Goal: Transaction & Acquisition: Purchase product/service

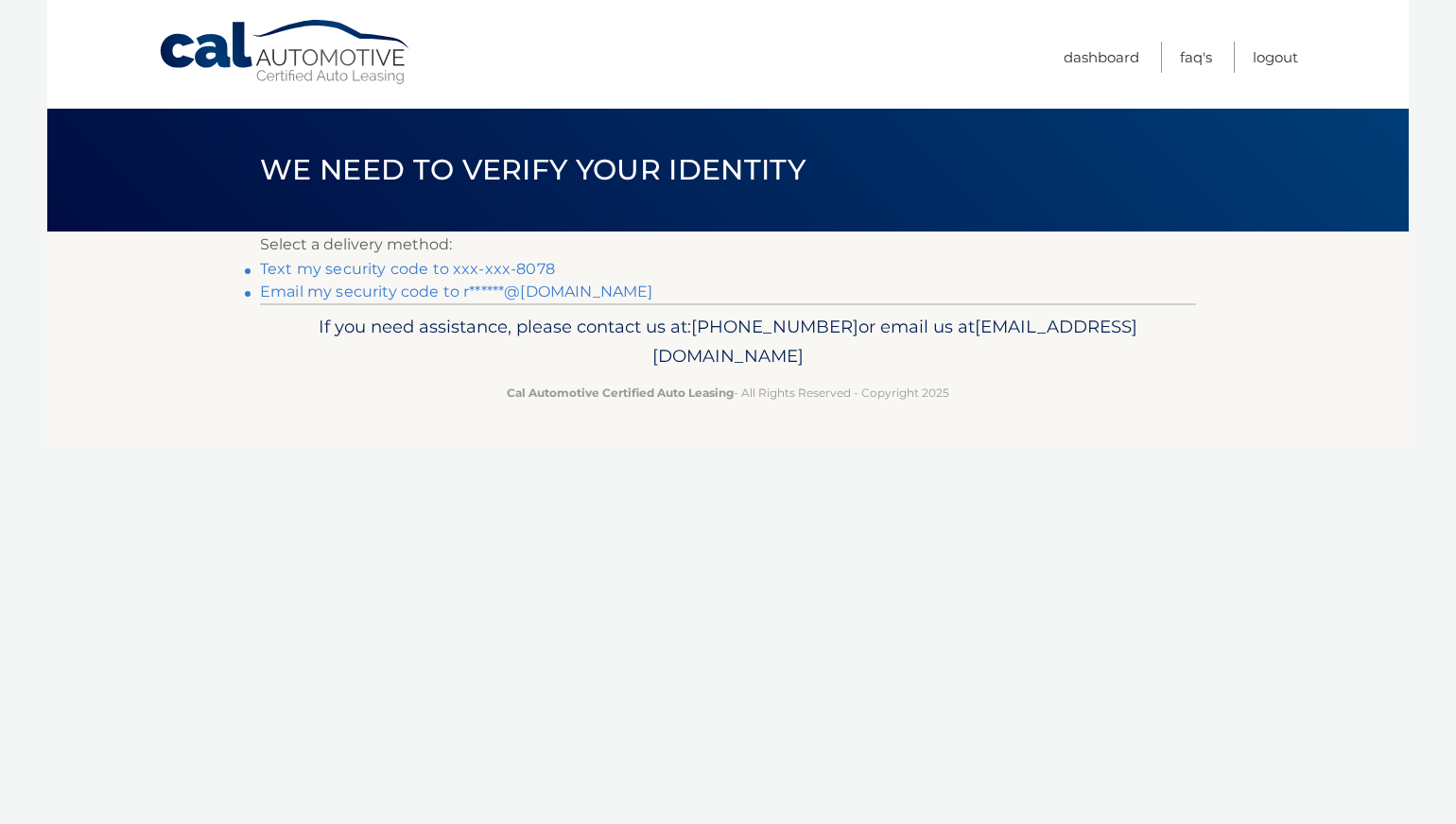
click at [537, 269] on link "Text my security code to xxx-xxx-8078" at bounding box center [407, 269] width 295 height 18
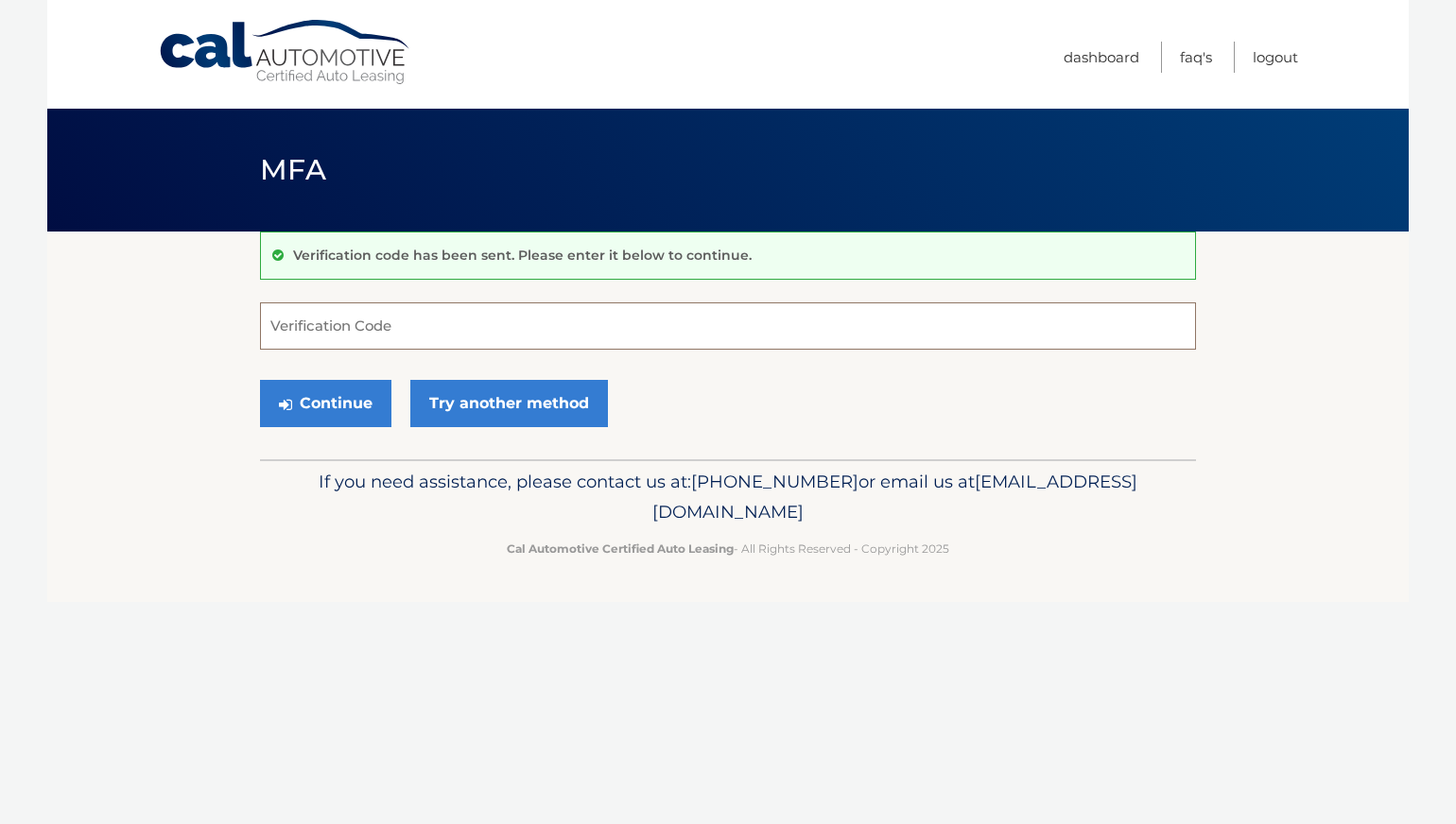
click at [320, 335] on input "Verification Code" at bounding box center [728, 327] width 936 height 47
type input "160749"
click at [323, 399] on button "Continue" at bounding box center [326, 403] width 131 height 47
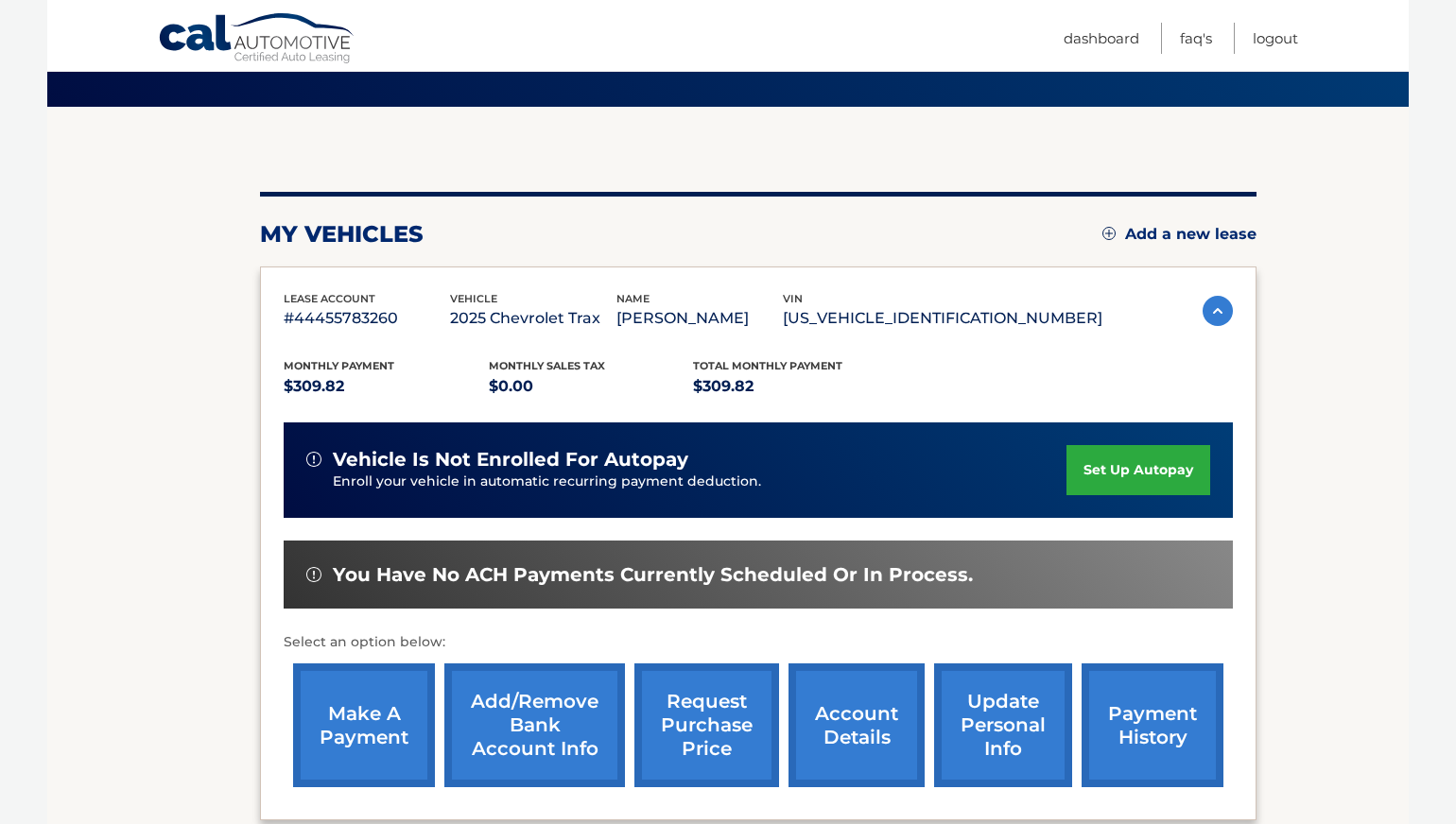
scroll to position [235, 0]
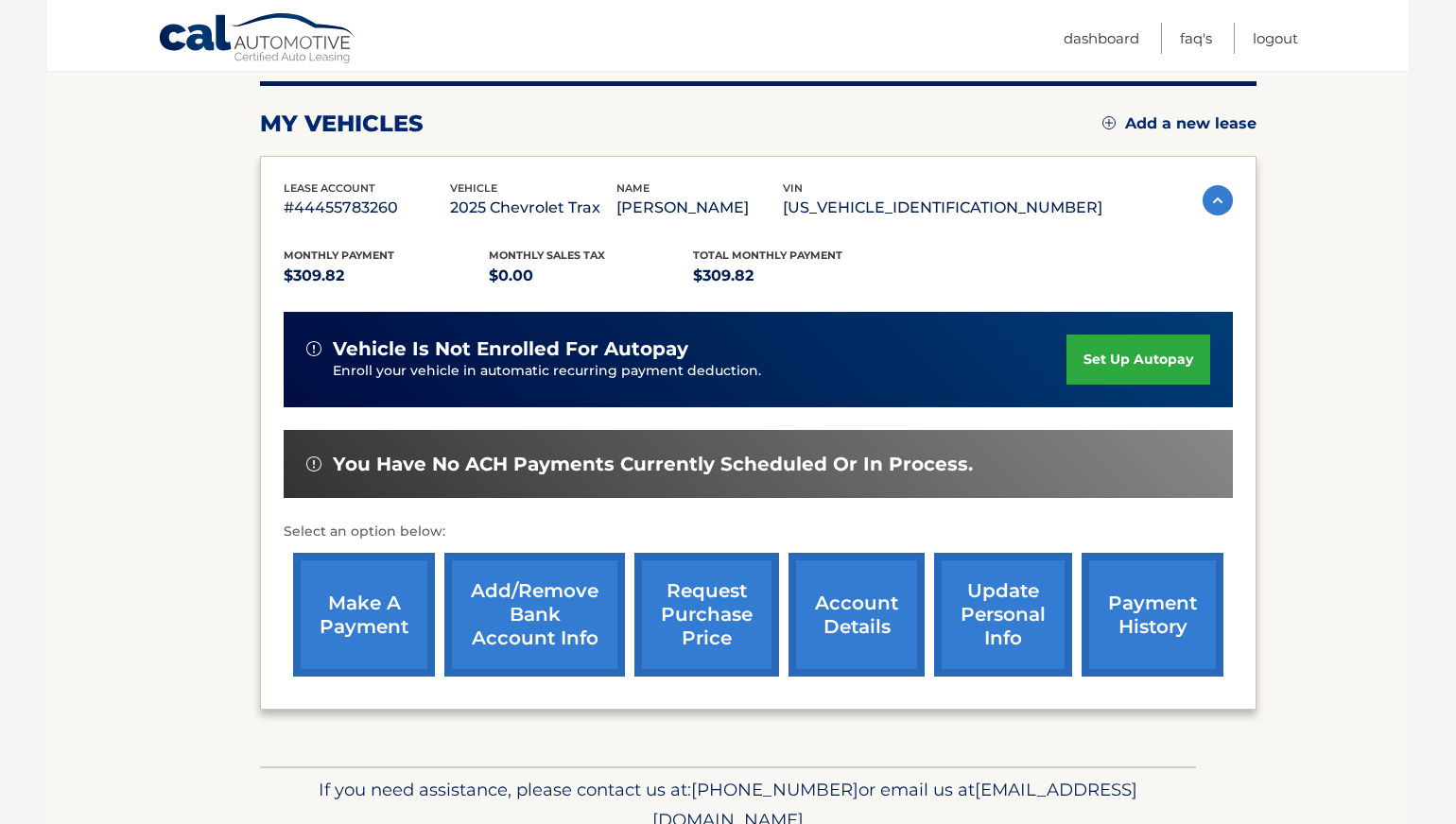
click at [366, 617] on link "make a payment" at bounding box center [364, 615] width 141 height 123
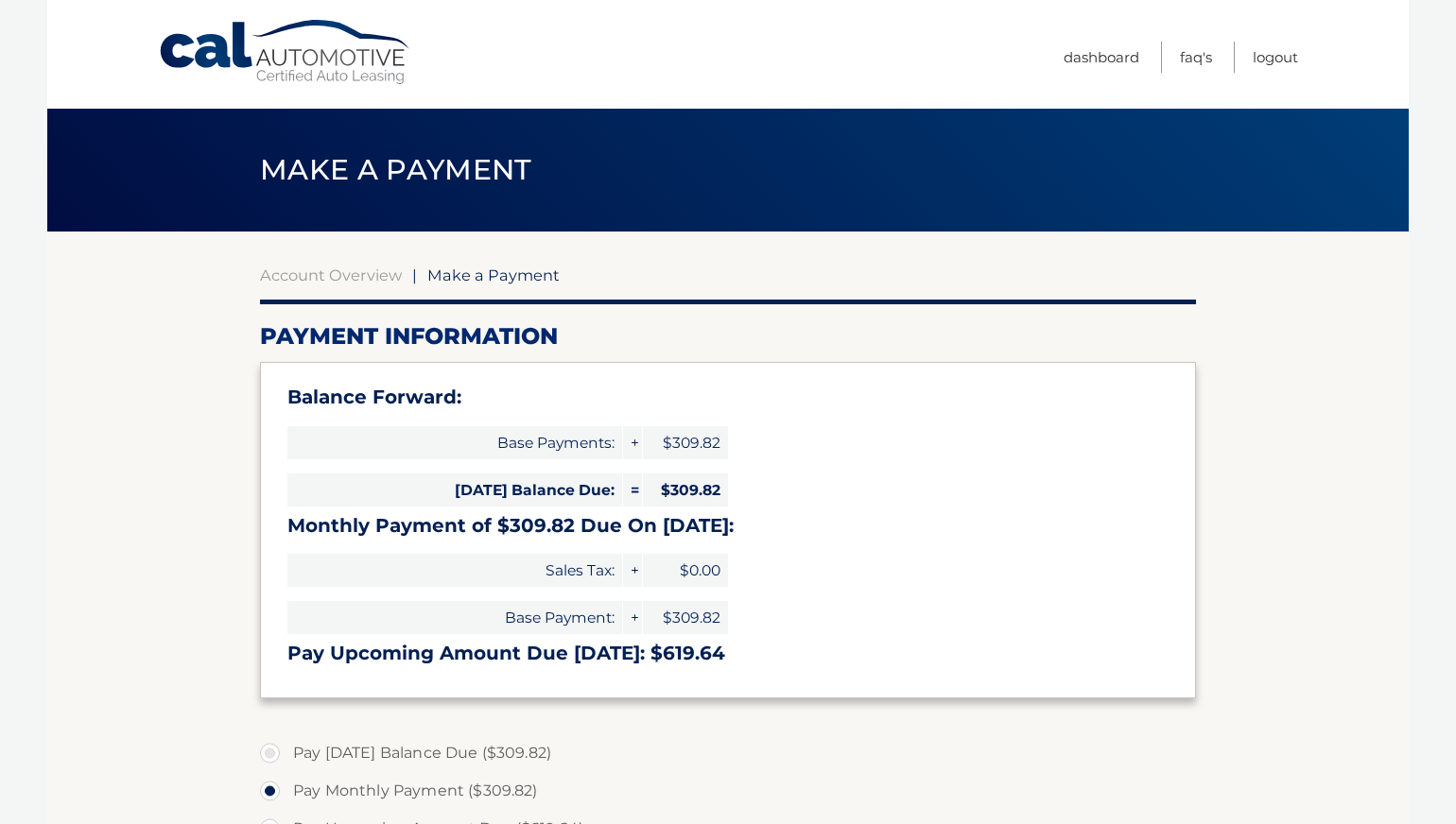
select select "YTg0MzgxN2MtYzkzYy00YTNlLWI0OTgtMTNmNDdkYTUzZTk3"
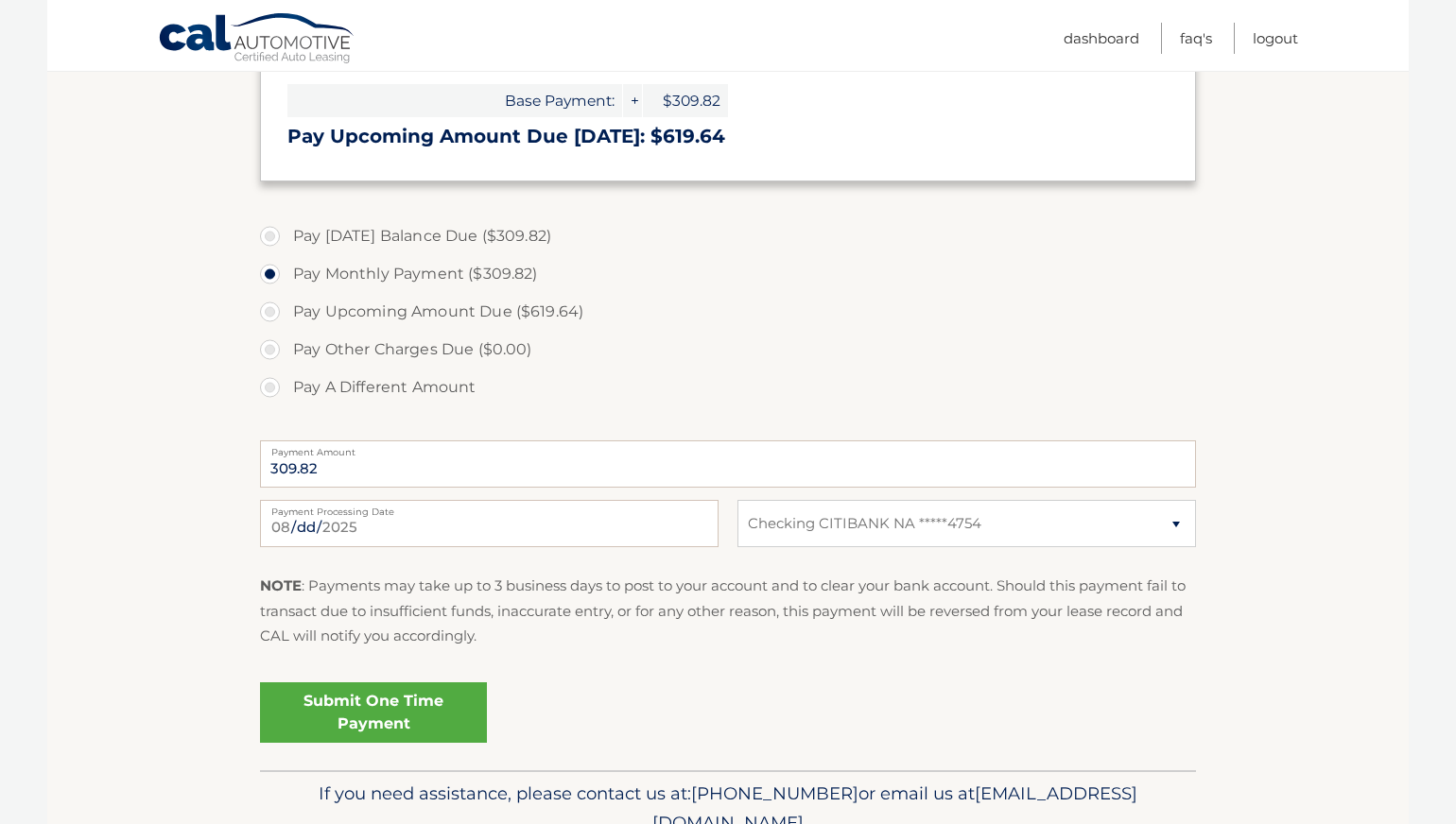
scroll to position [607, 0]
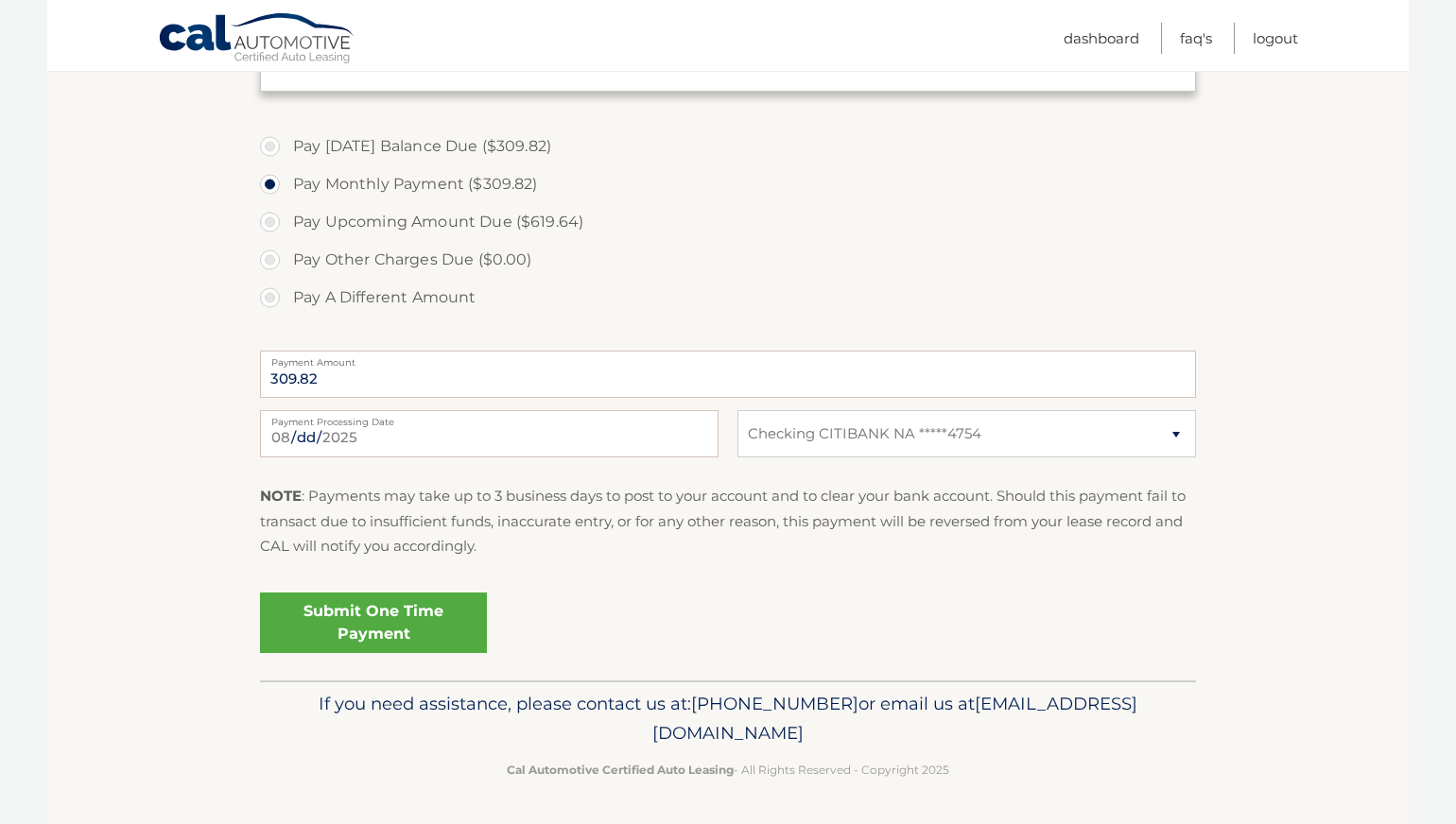
click at [444, 620] on link "Submit One Time Payment" at bounding box center [373, 623] width 227 height 61
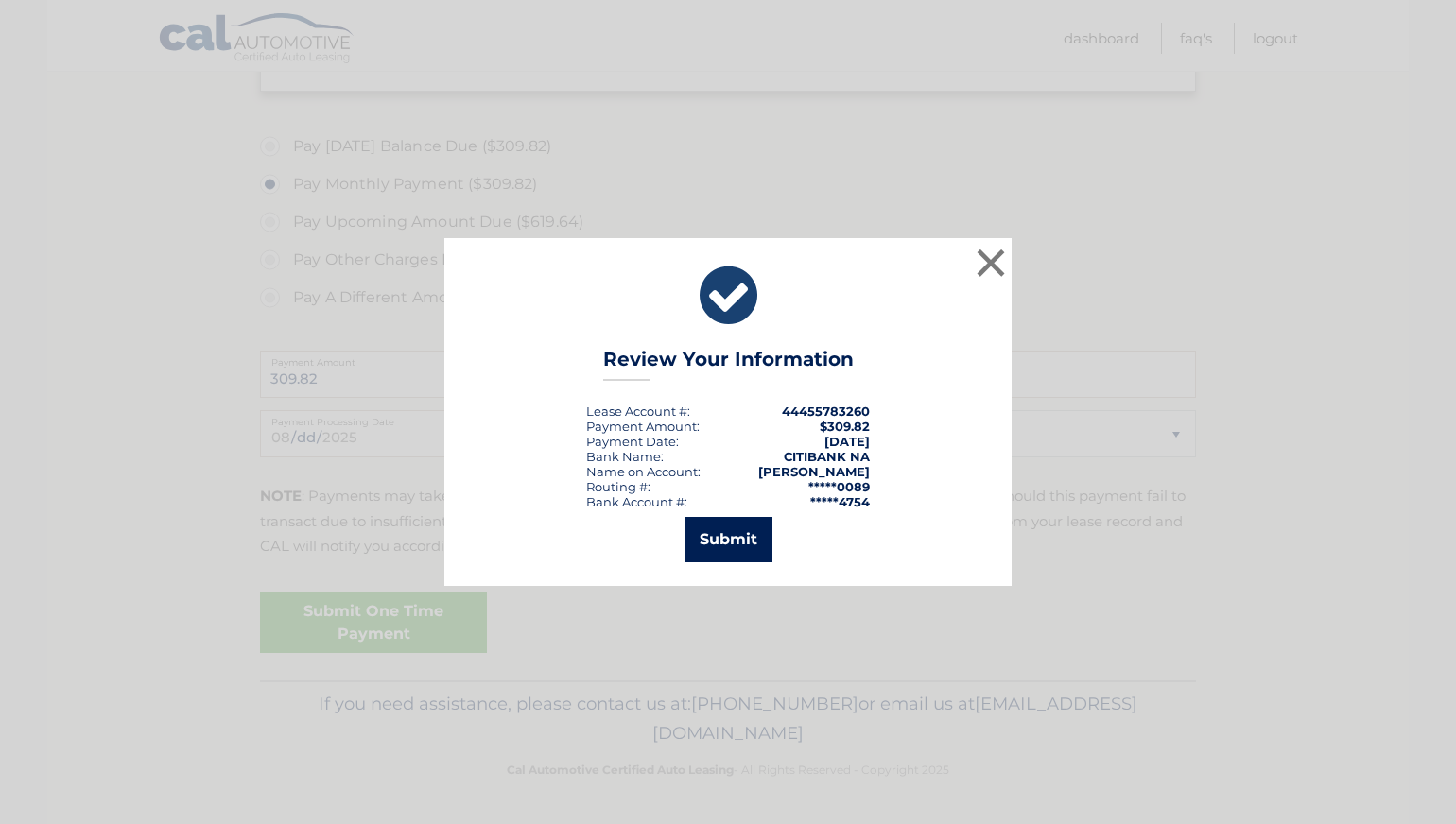
click at [744, 548] on button "Submit" at bounding box center [728, 540] width 88 height 46
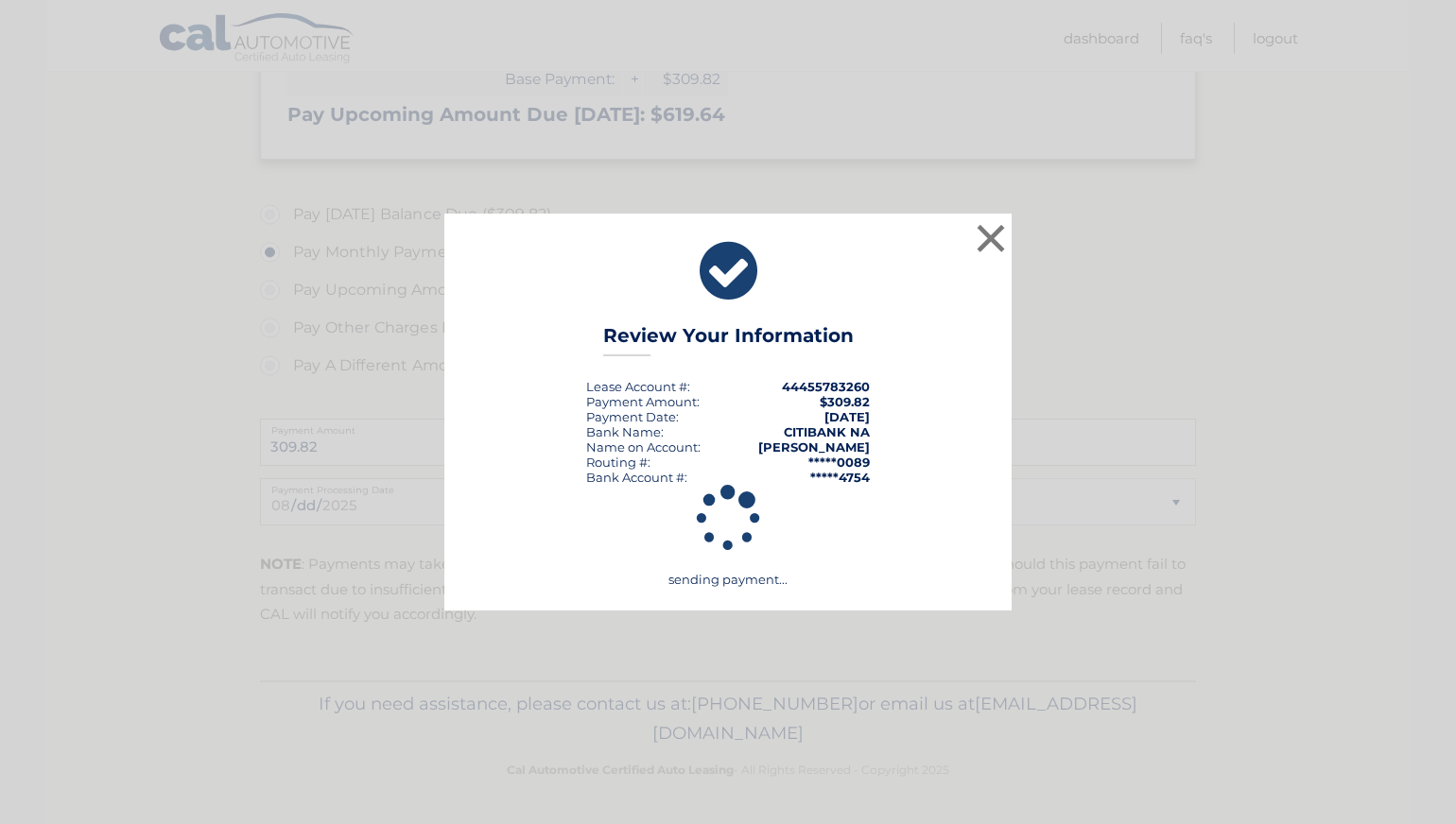
scroll to position [539, 0]
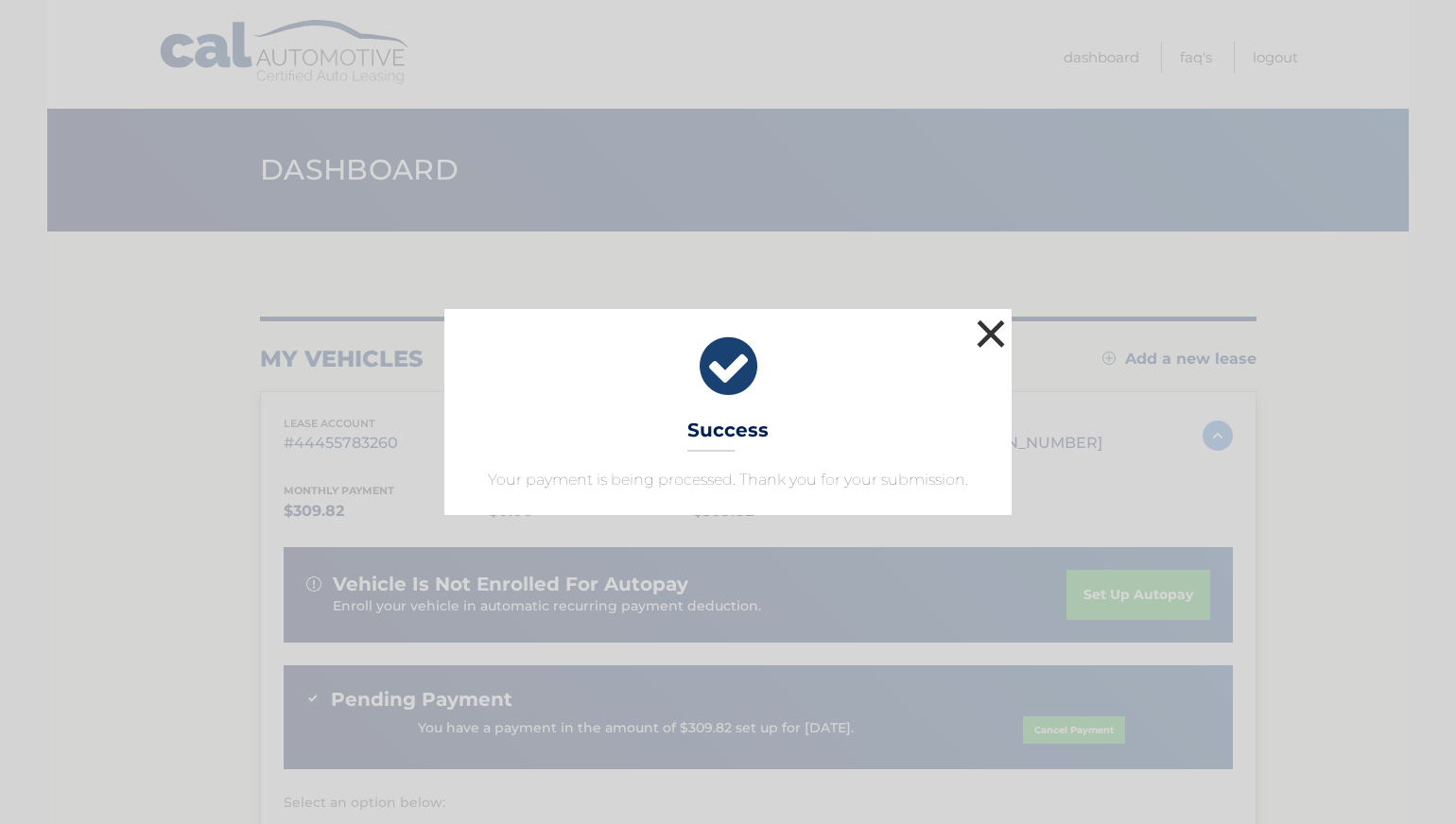
click at [986, 334] on button "×" at bounding box center [991, 334] width 38 height 38
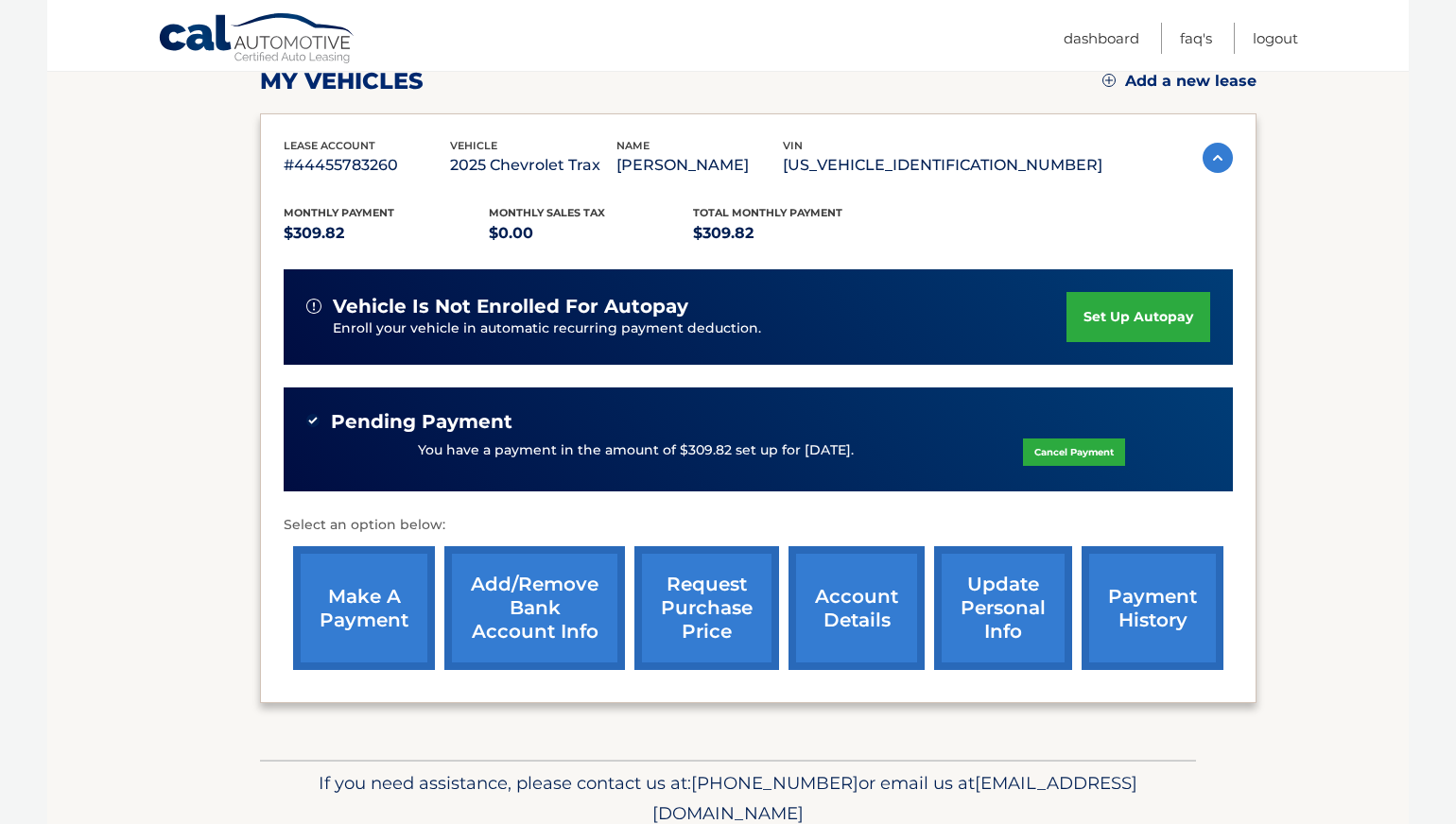
scroll to position [193, 0]
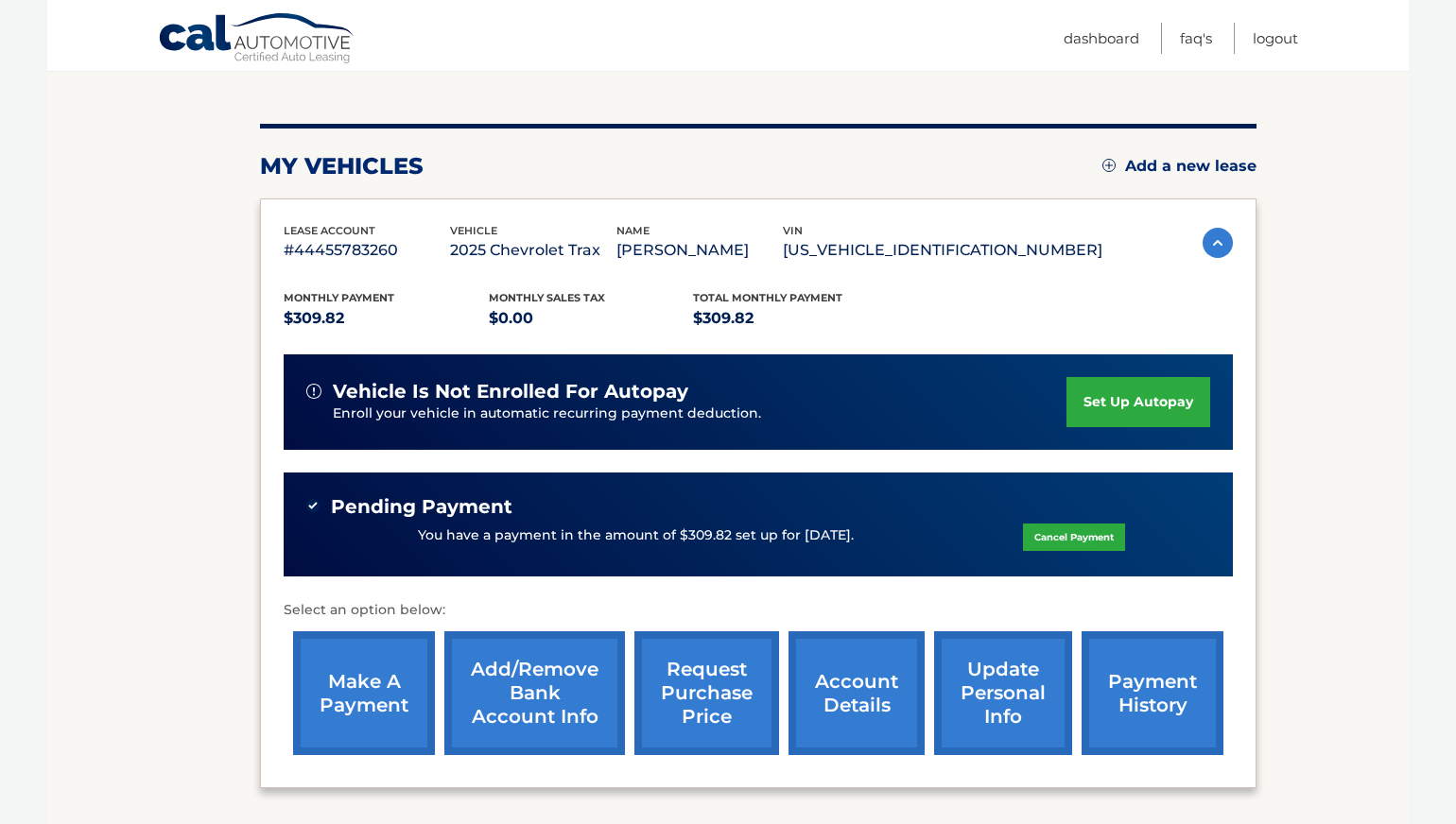
click at [725, 712] on link "request purchase price" at bounding box center [706, 693] width 144 height 123
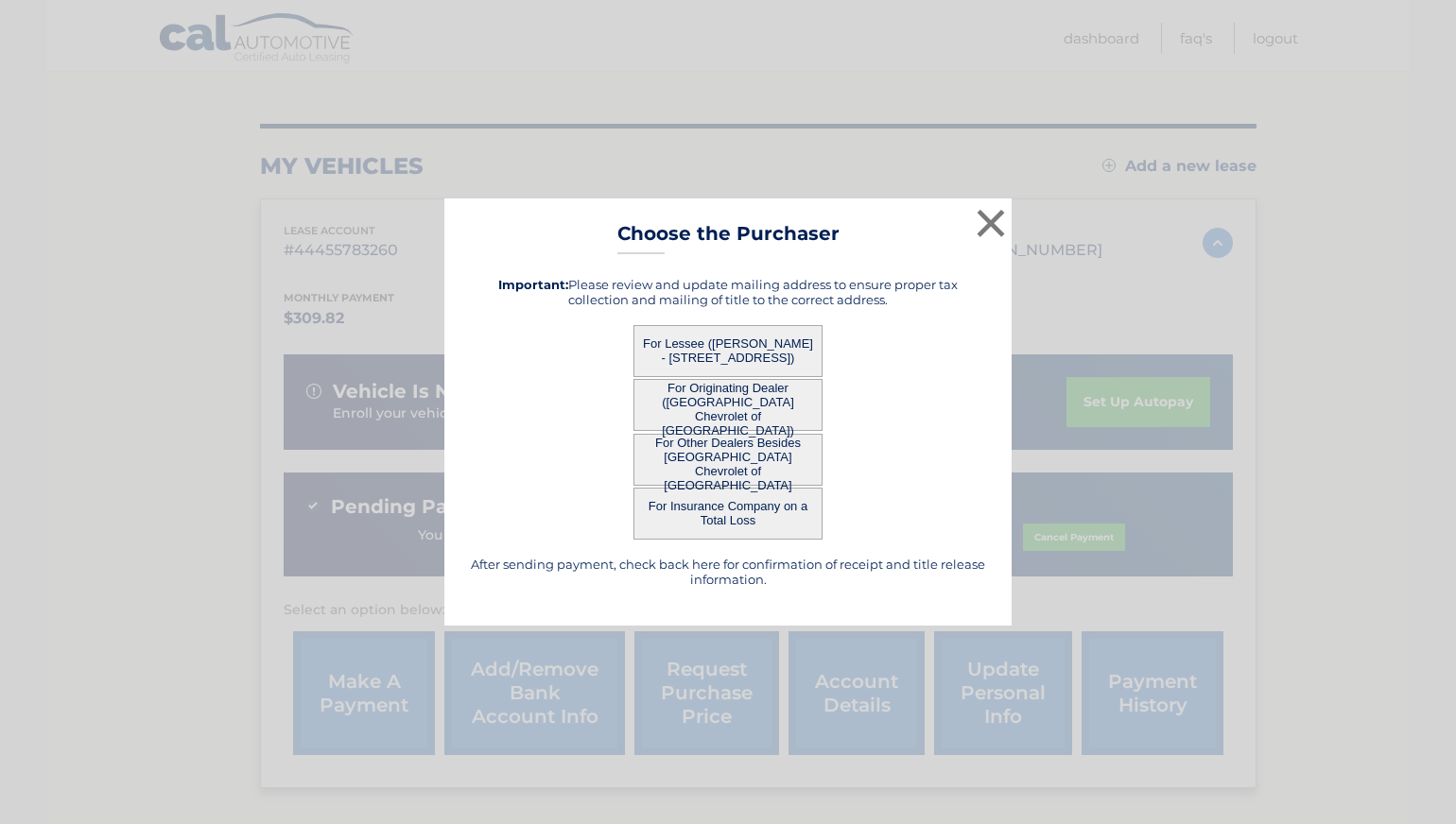
click at [741, 348] on button "For Lessee ([PERSON_NAME] - [STREET_ADDRESS])" at bounding box center [727, 351] width 189 height 52
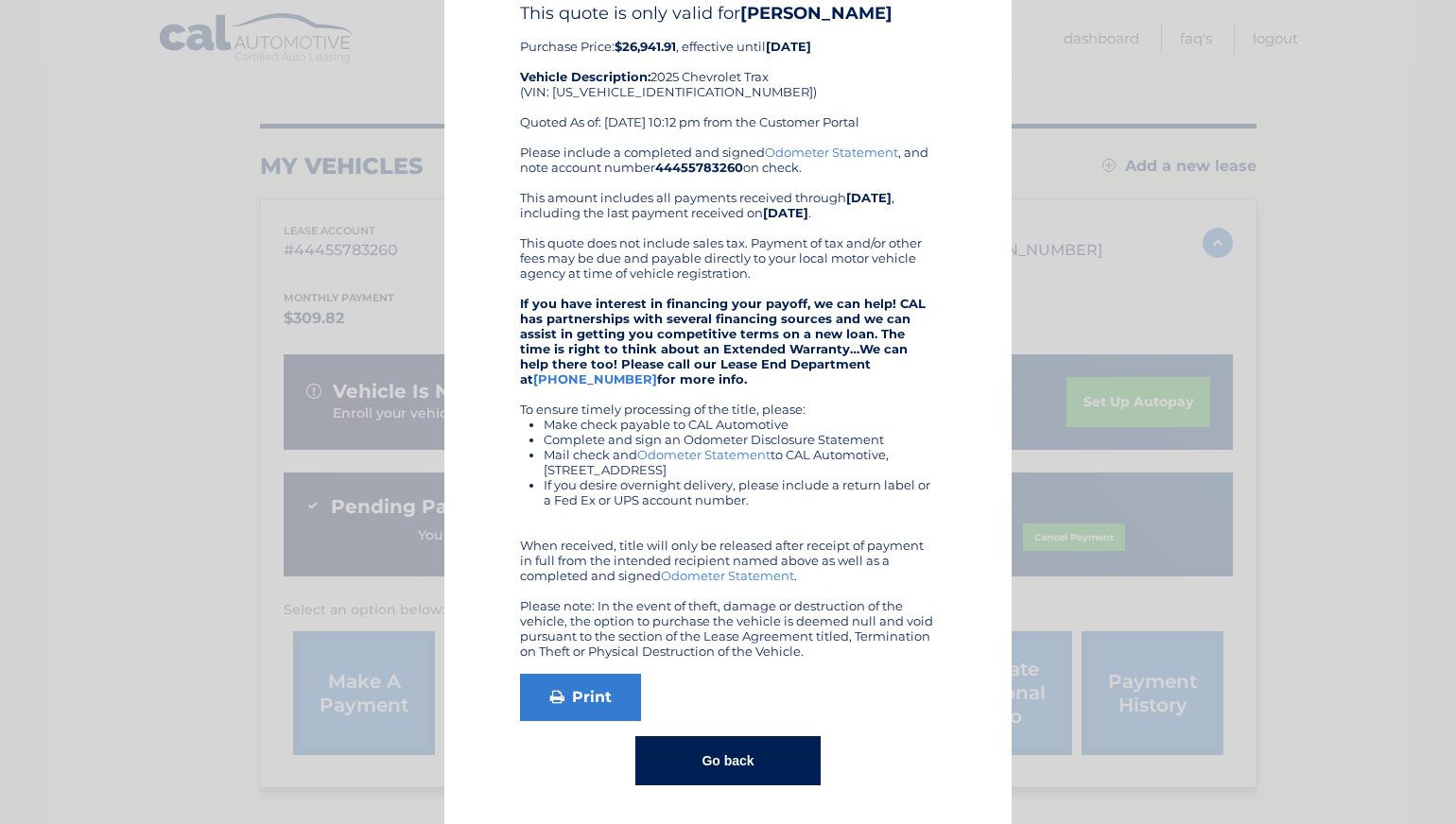
scroll to position [0, 0]
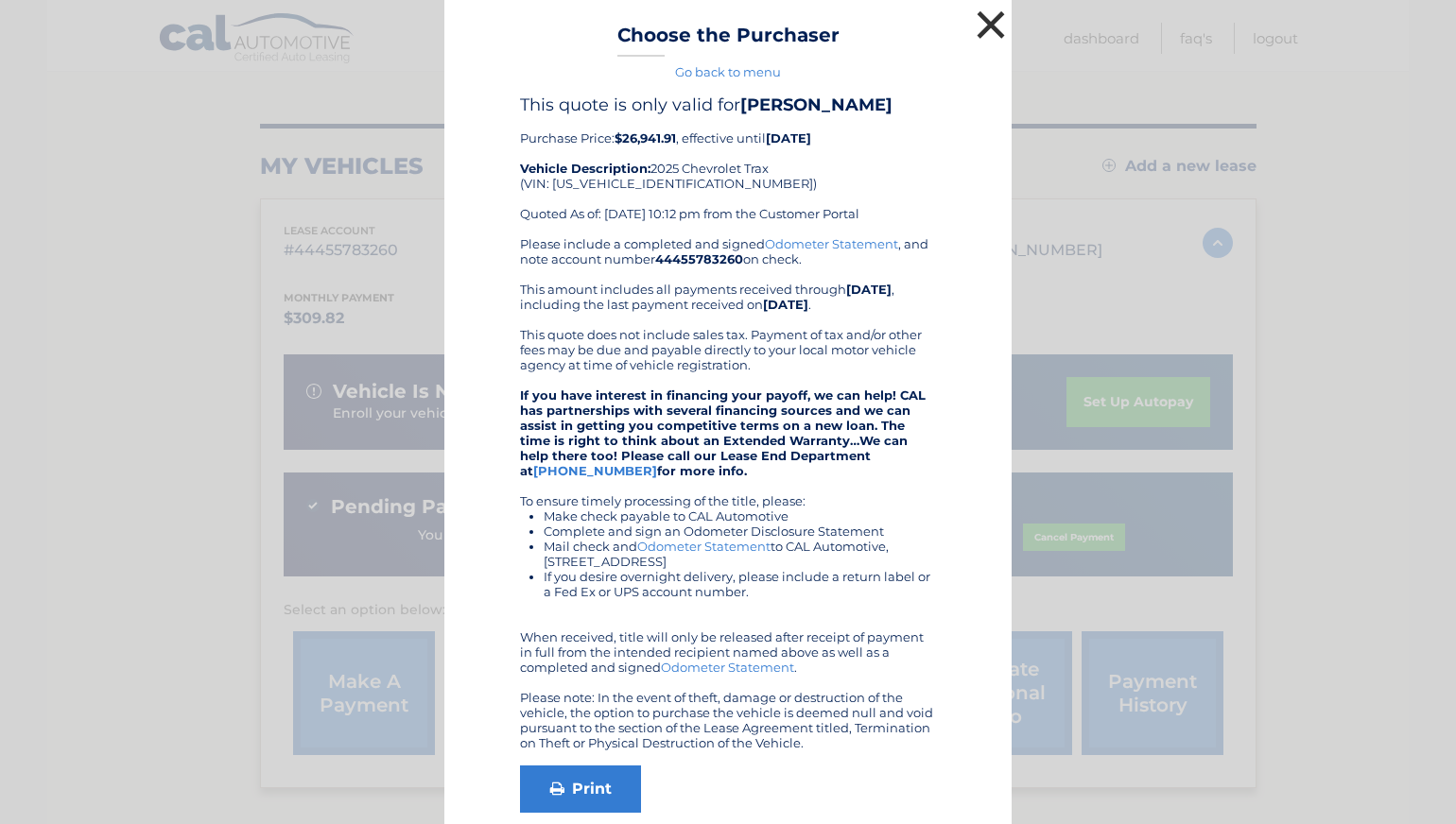
click at [985, 34] on button "×" at bounding box center [991, 25] width 38 height 38
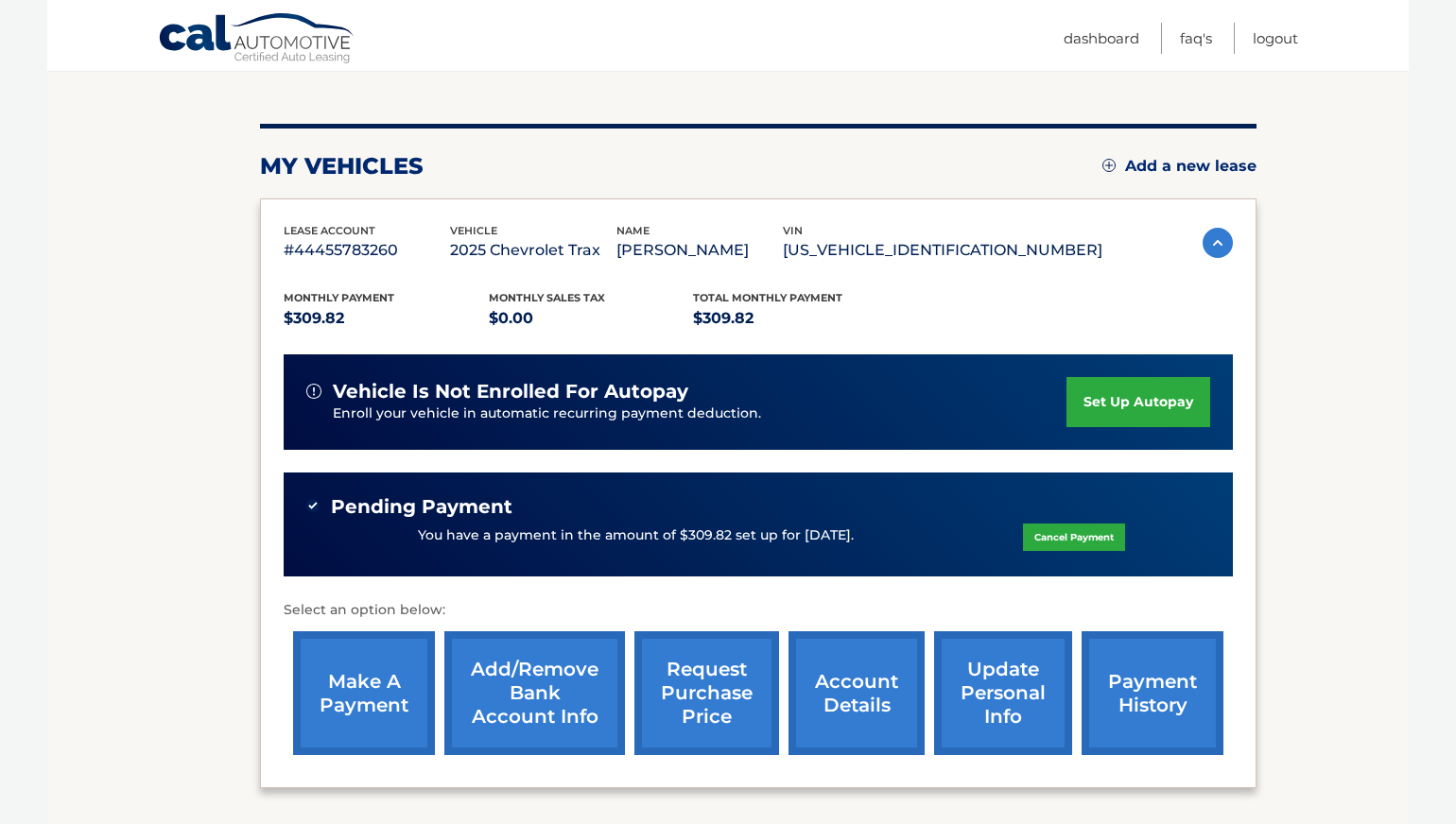
scroll to position [356, 0]
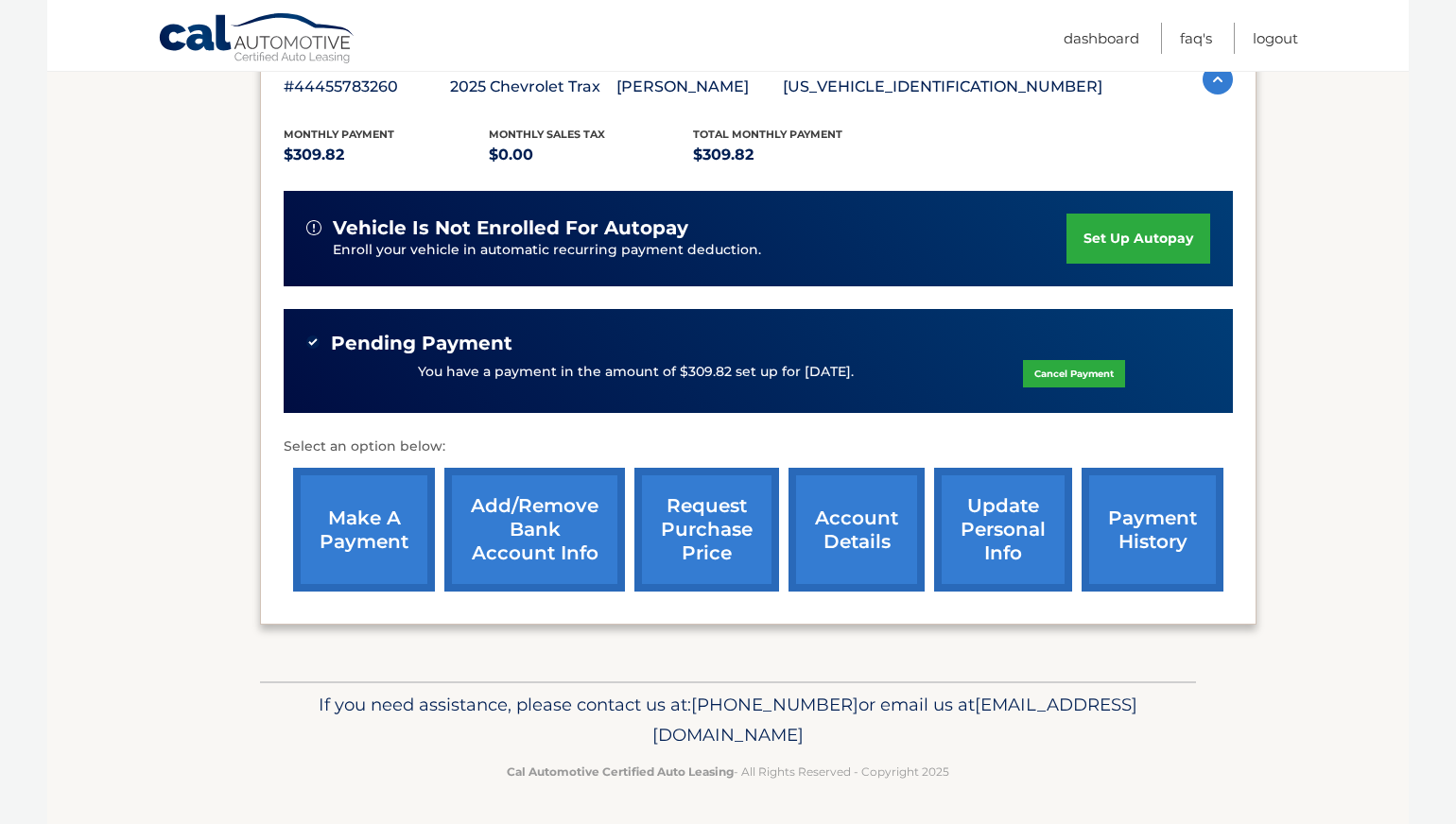
click at [875, 552] on link "account details" at bounding box center [856, 530] width 136 height 123
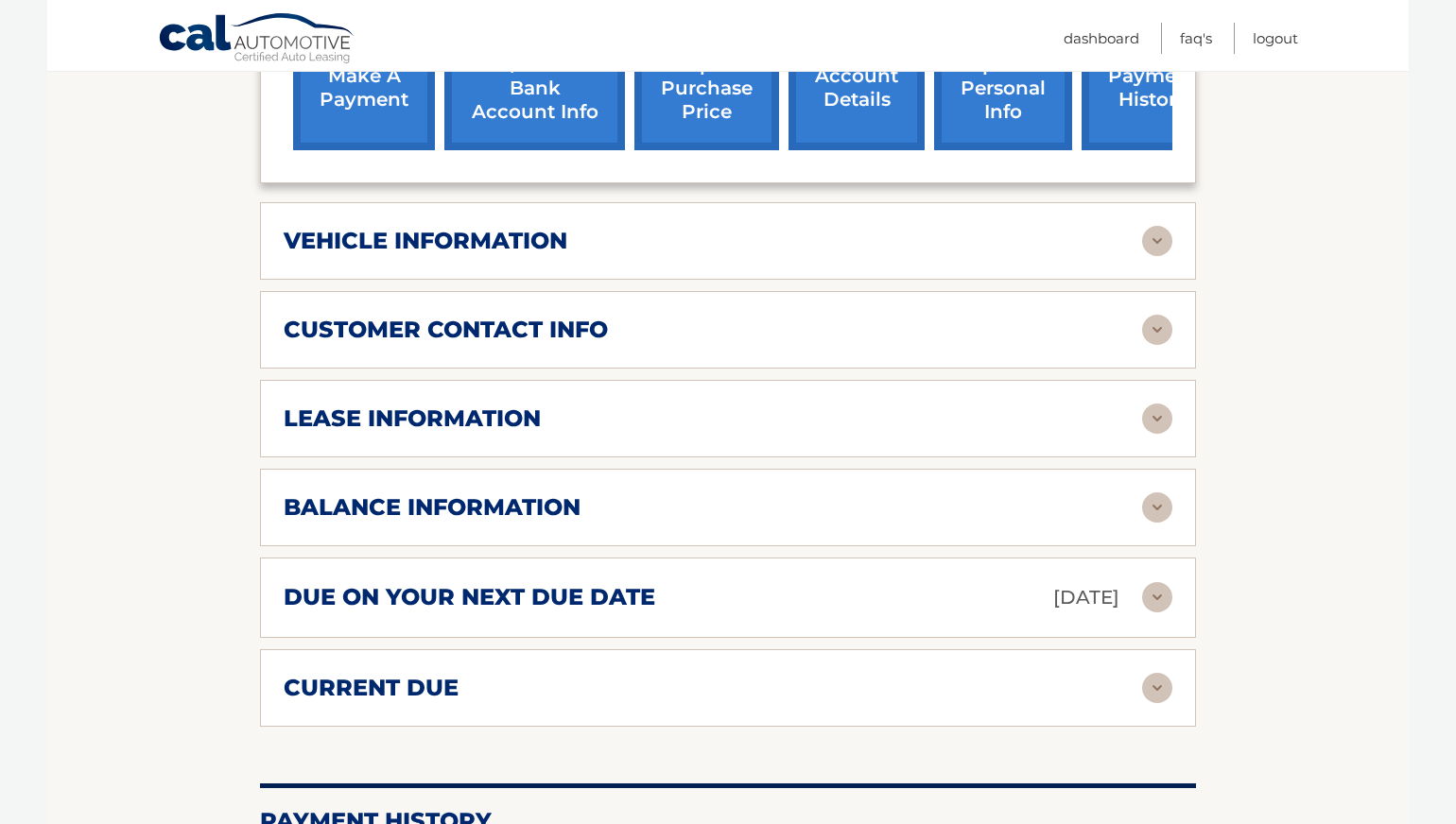
scroll to position [817, 0]
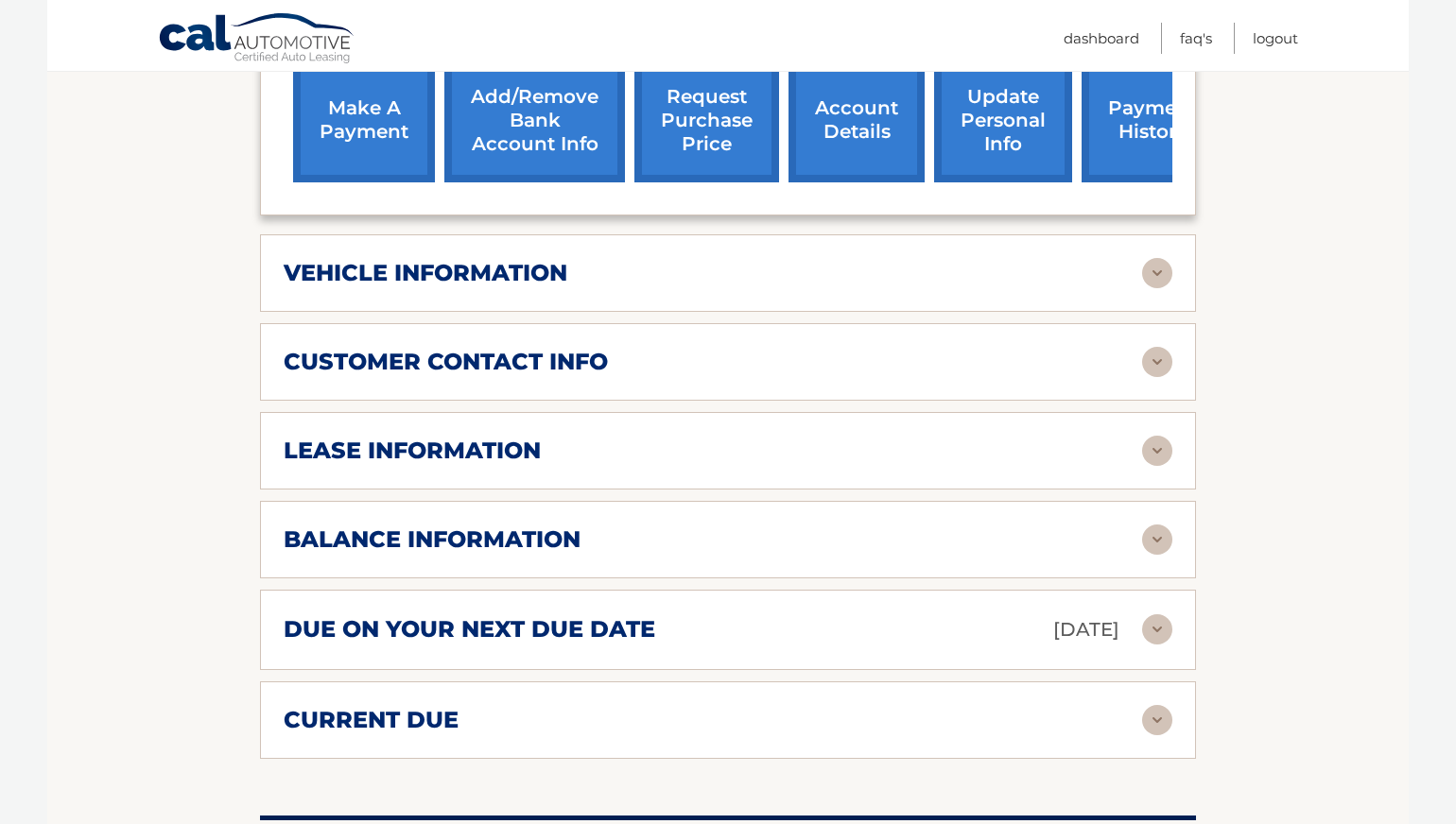
click at [1149, 525] on img at bounding box center [1157, 540] width 30 height 30
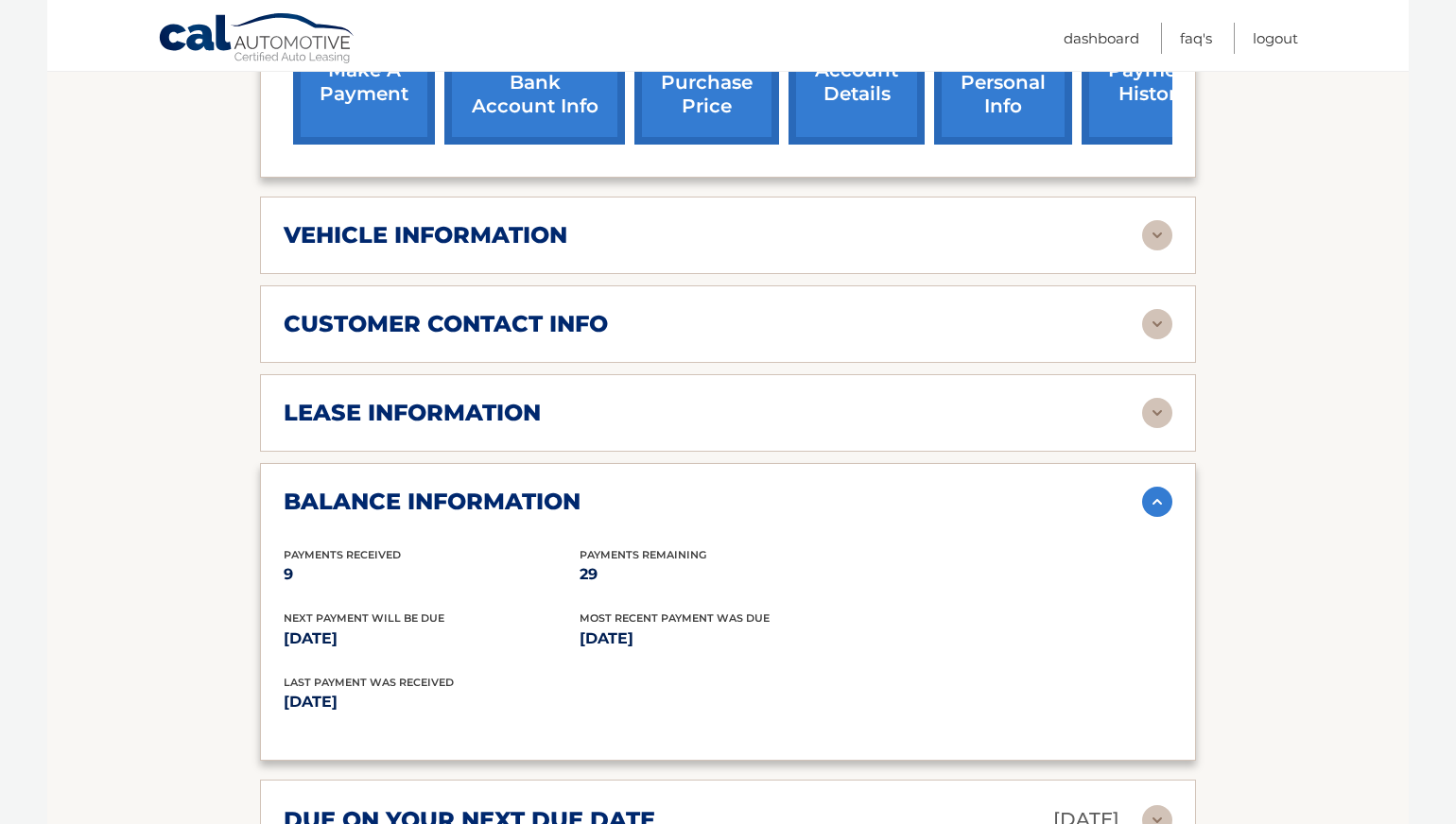
scroll to position [807, 0]
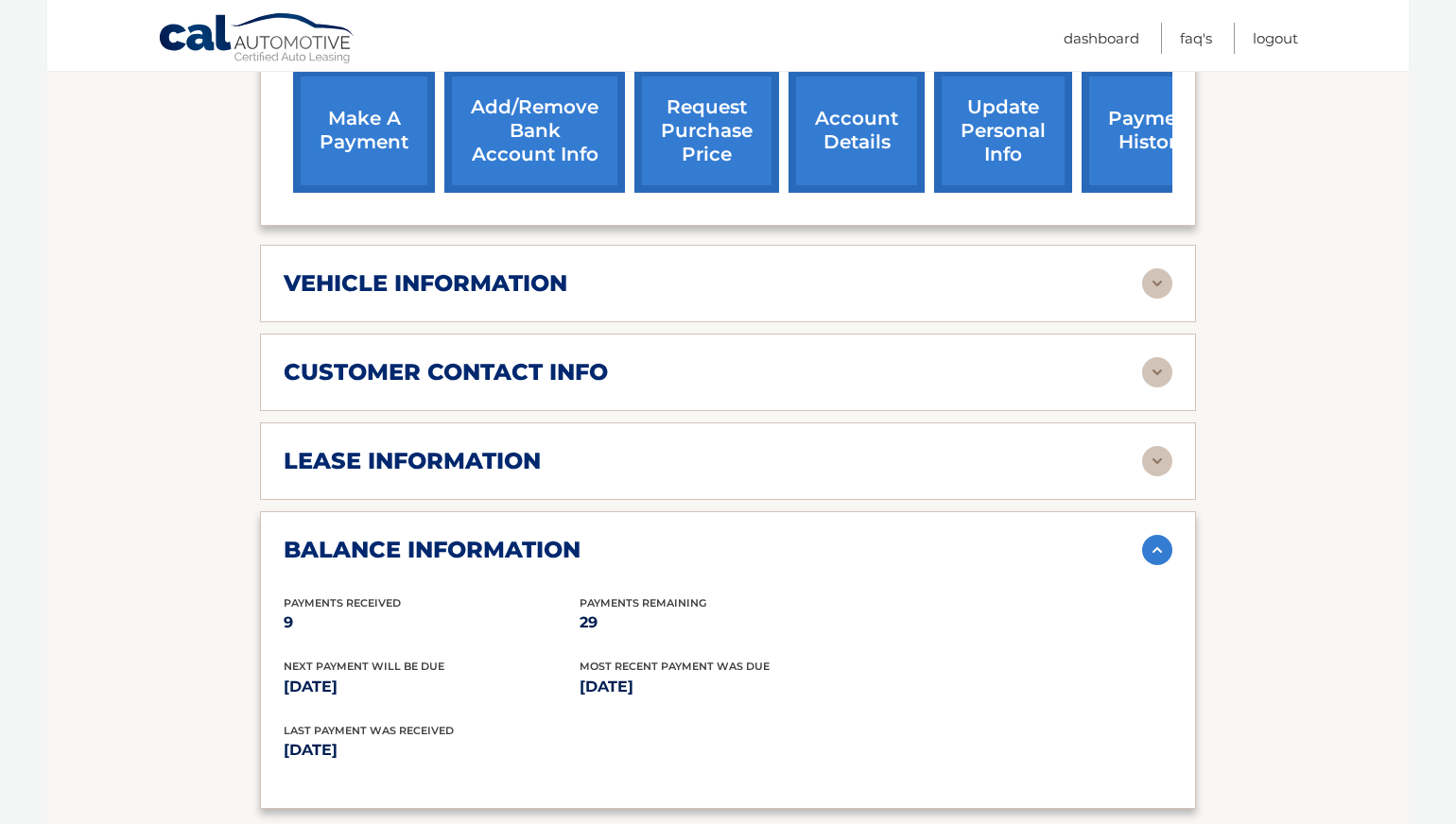
click at [1157, 446] on img at bounding box center [1157, 461] width 30 height 30
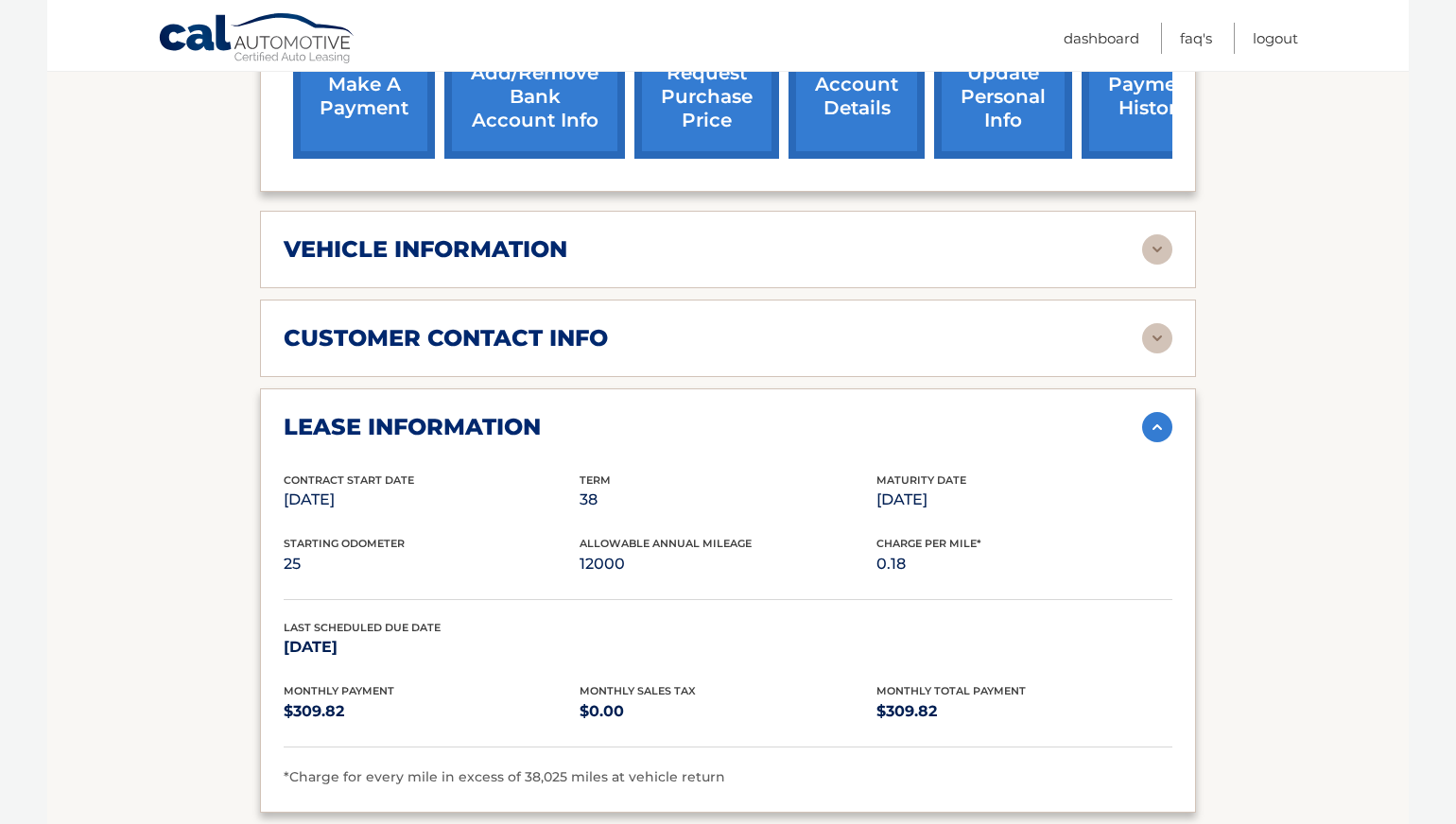
scroll to position [851, 0]
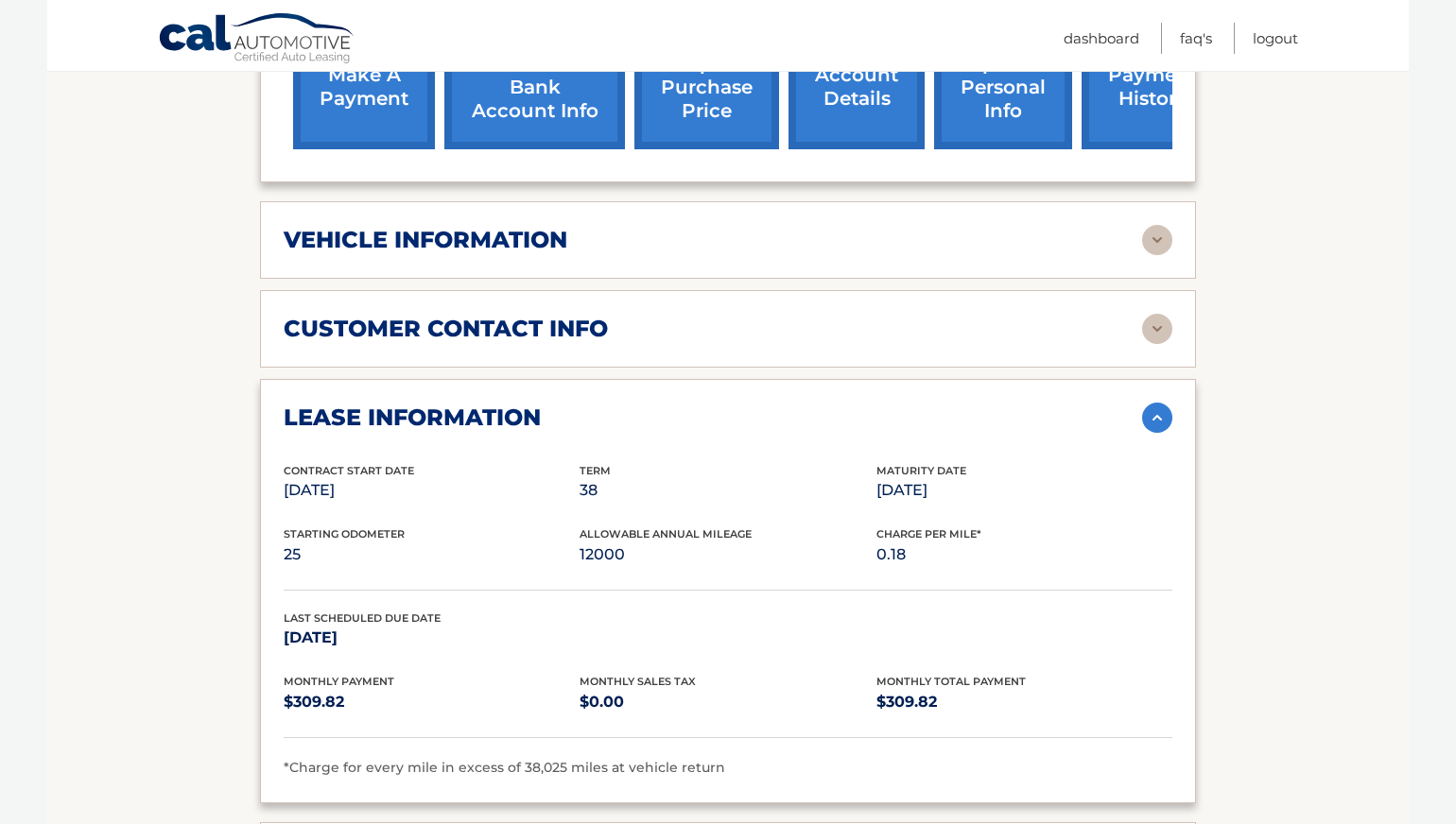
click at [1155, 225] on img at bounding box center [1157, 240] width 30 height 30
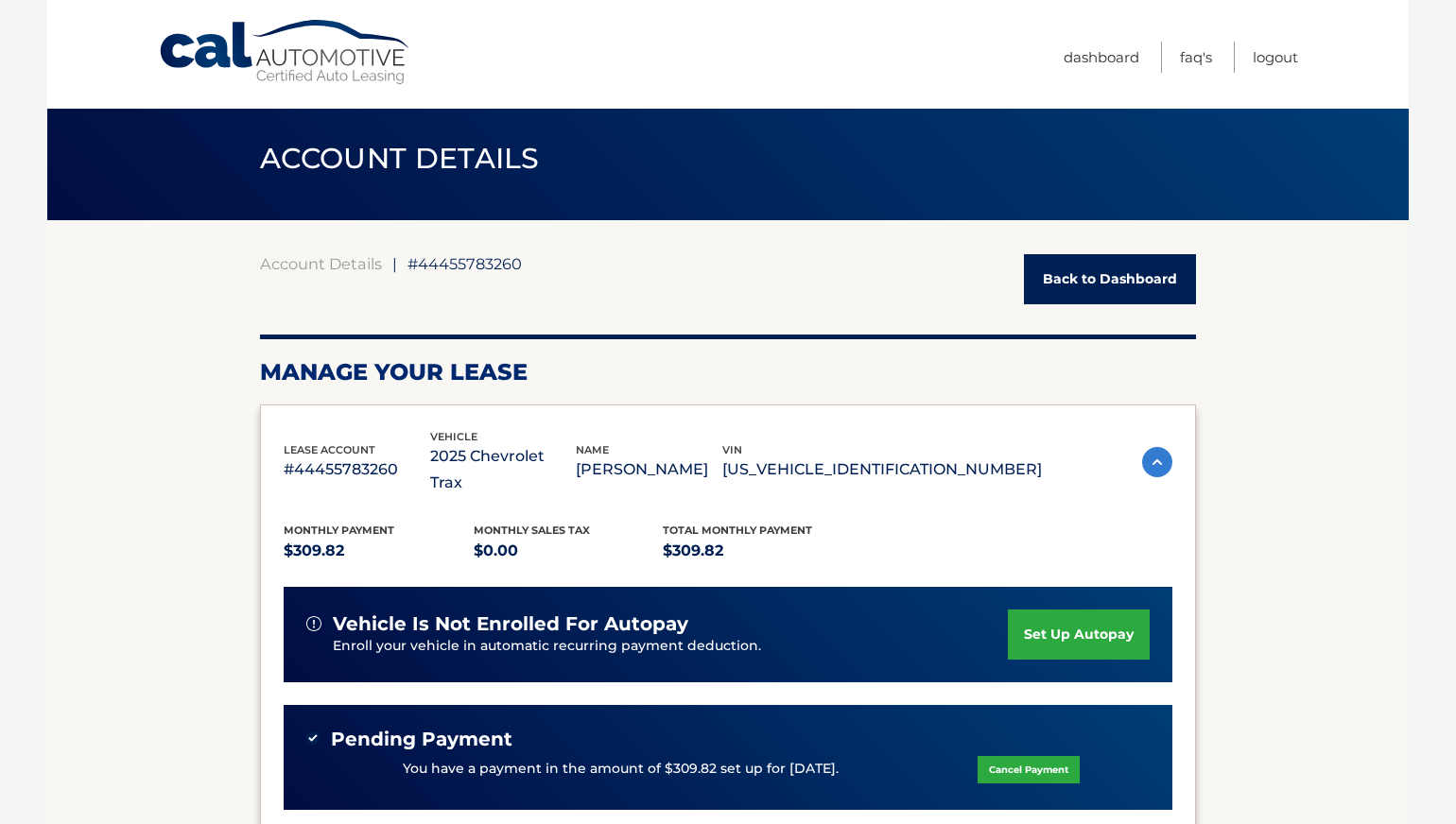
scroll to position [0, 0]
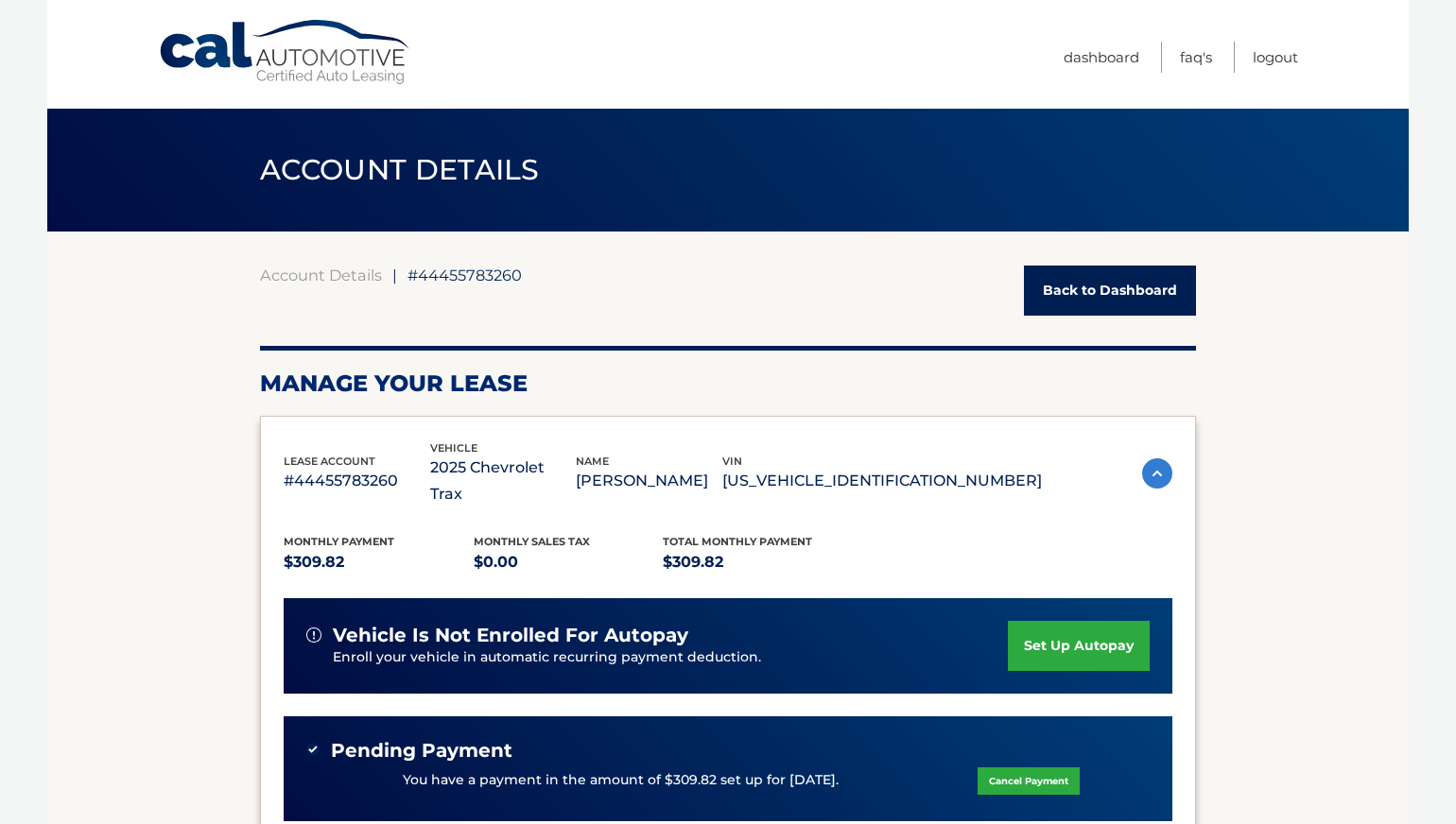
click at [1088, 300] on link "Back to Dashboard" at bounding box center [1109, 290] width 172 height 50
